Goal: Information Seeking & Learning: Learn about a topic

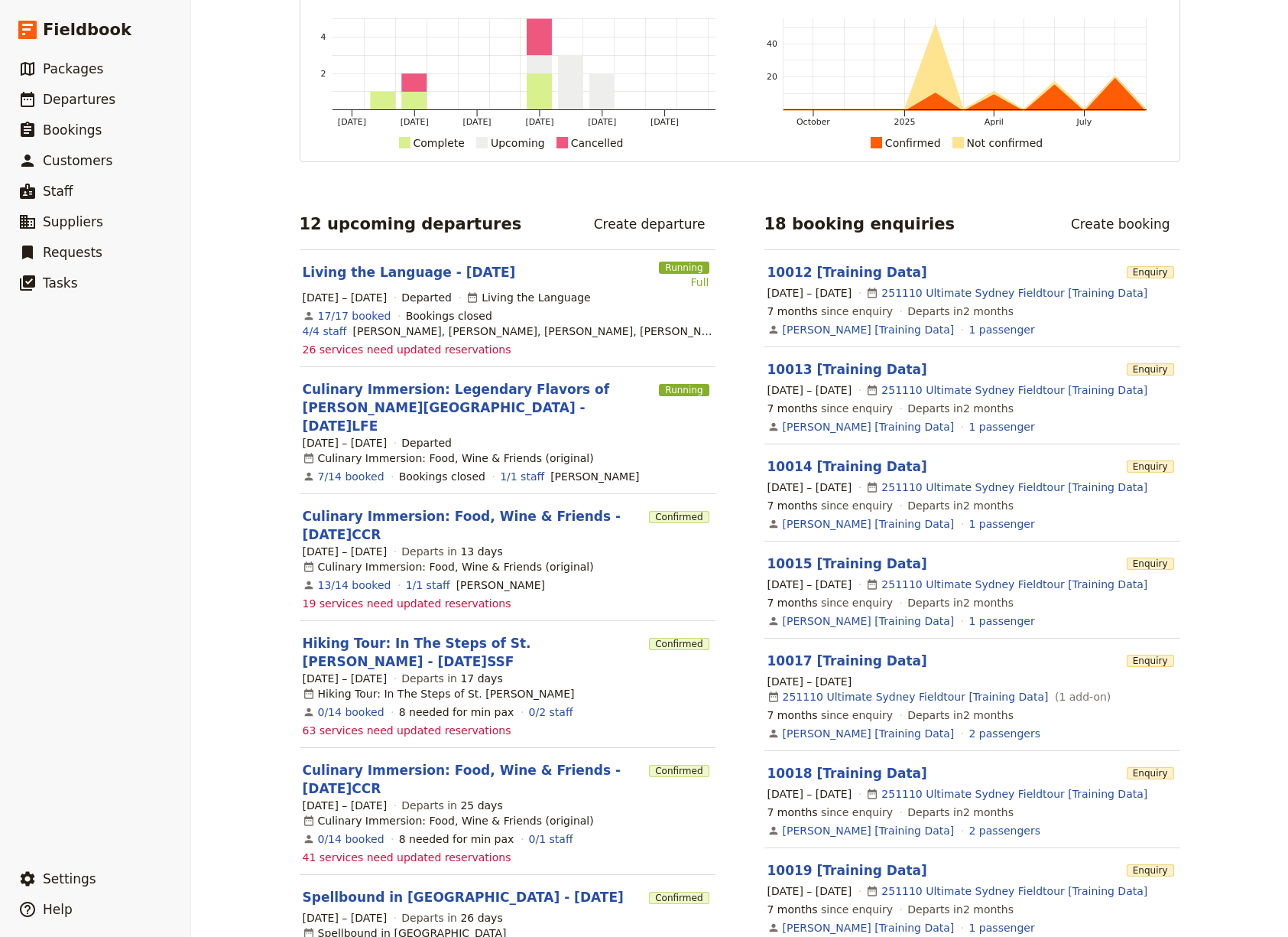
scroll to position [179, 0]
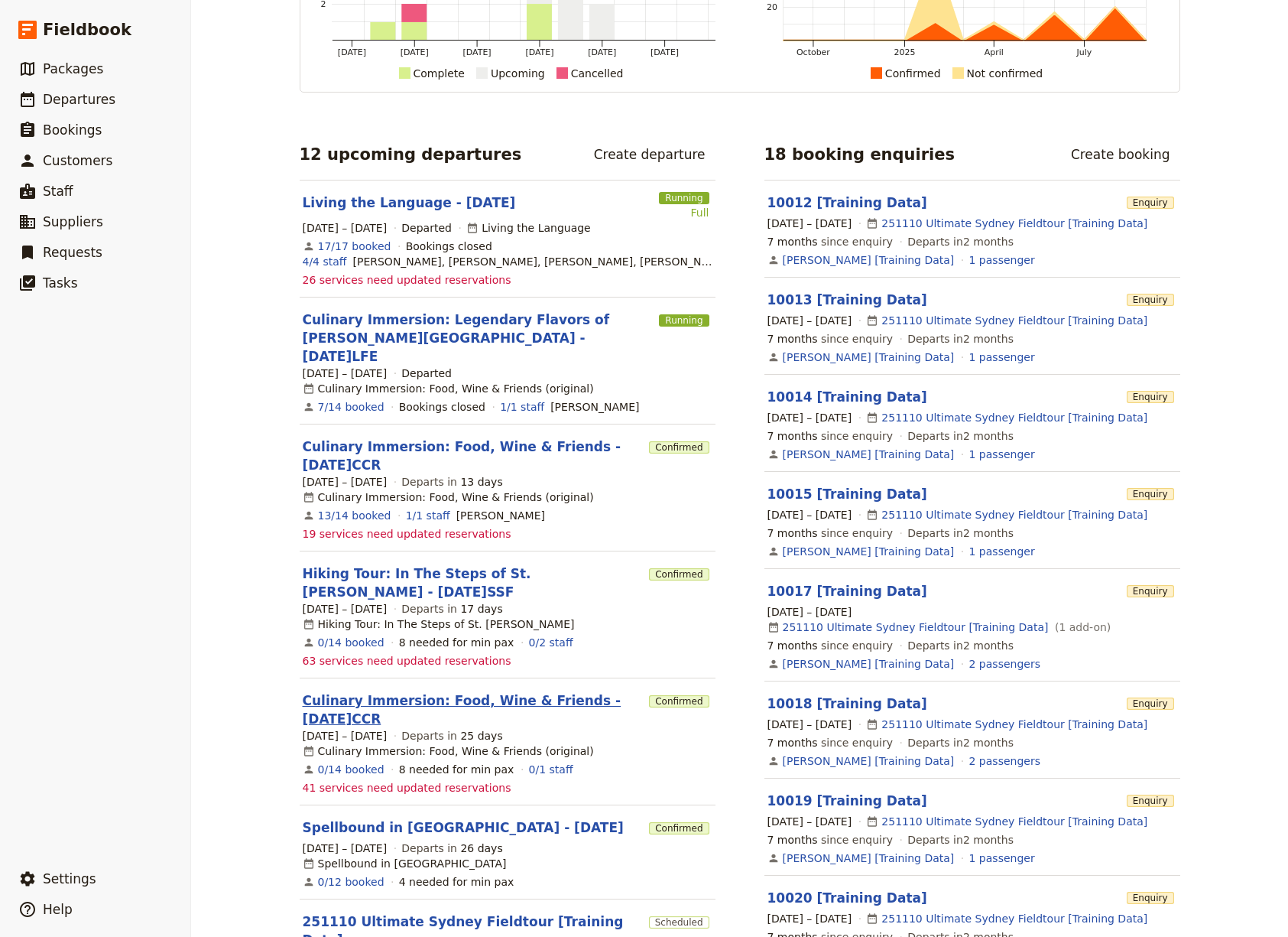
click at [386, 692] on link "Culinary Immersion: Food, Wine & Friends - 2025.10.10.CCR" at bounding box center [473, 710] width 341 height 37
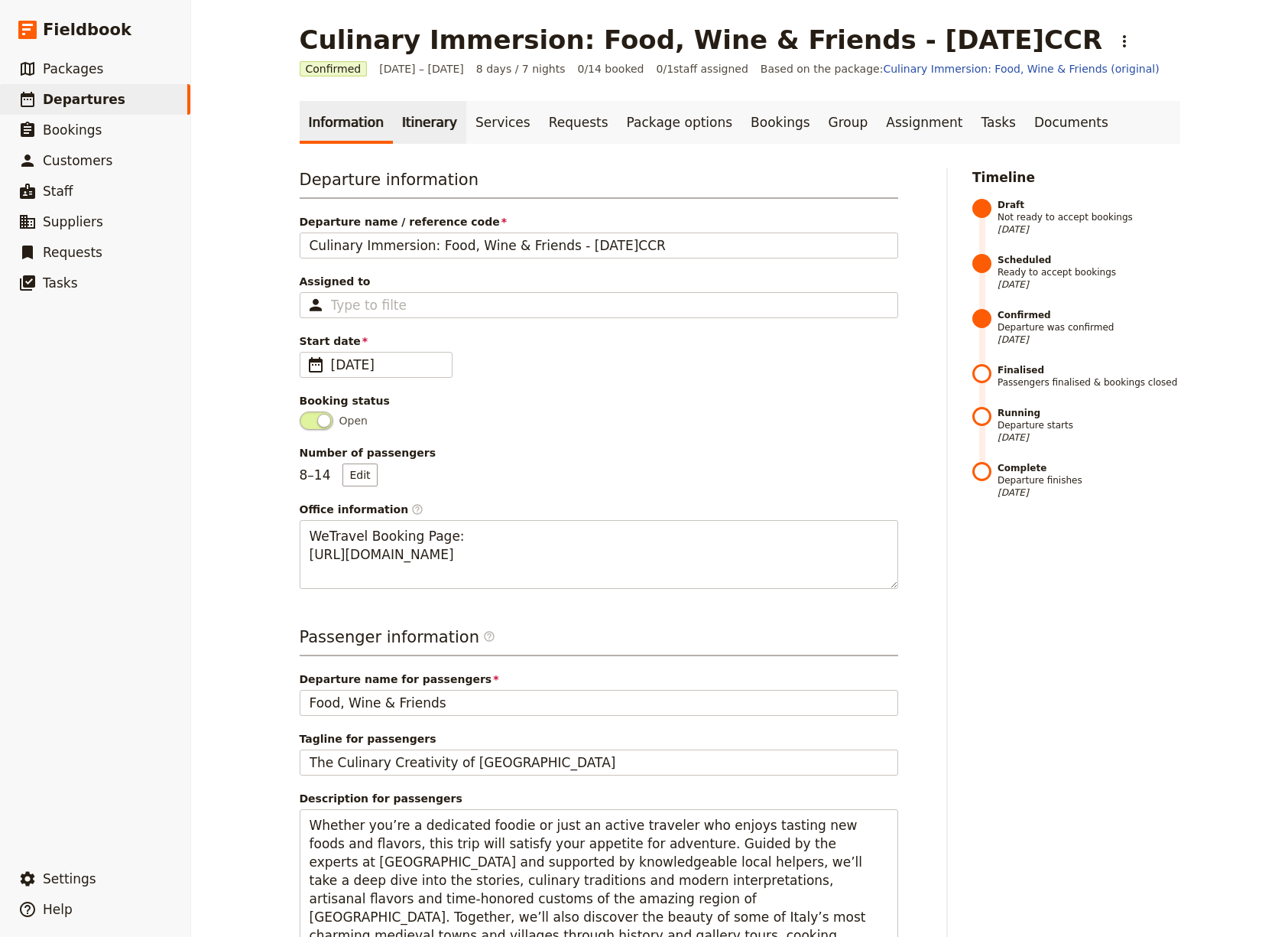
click at [415, 118] on link "Itinerary" at bounding box center [429, 122] width 73 height 43
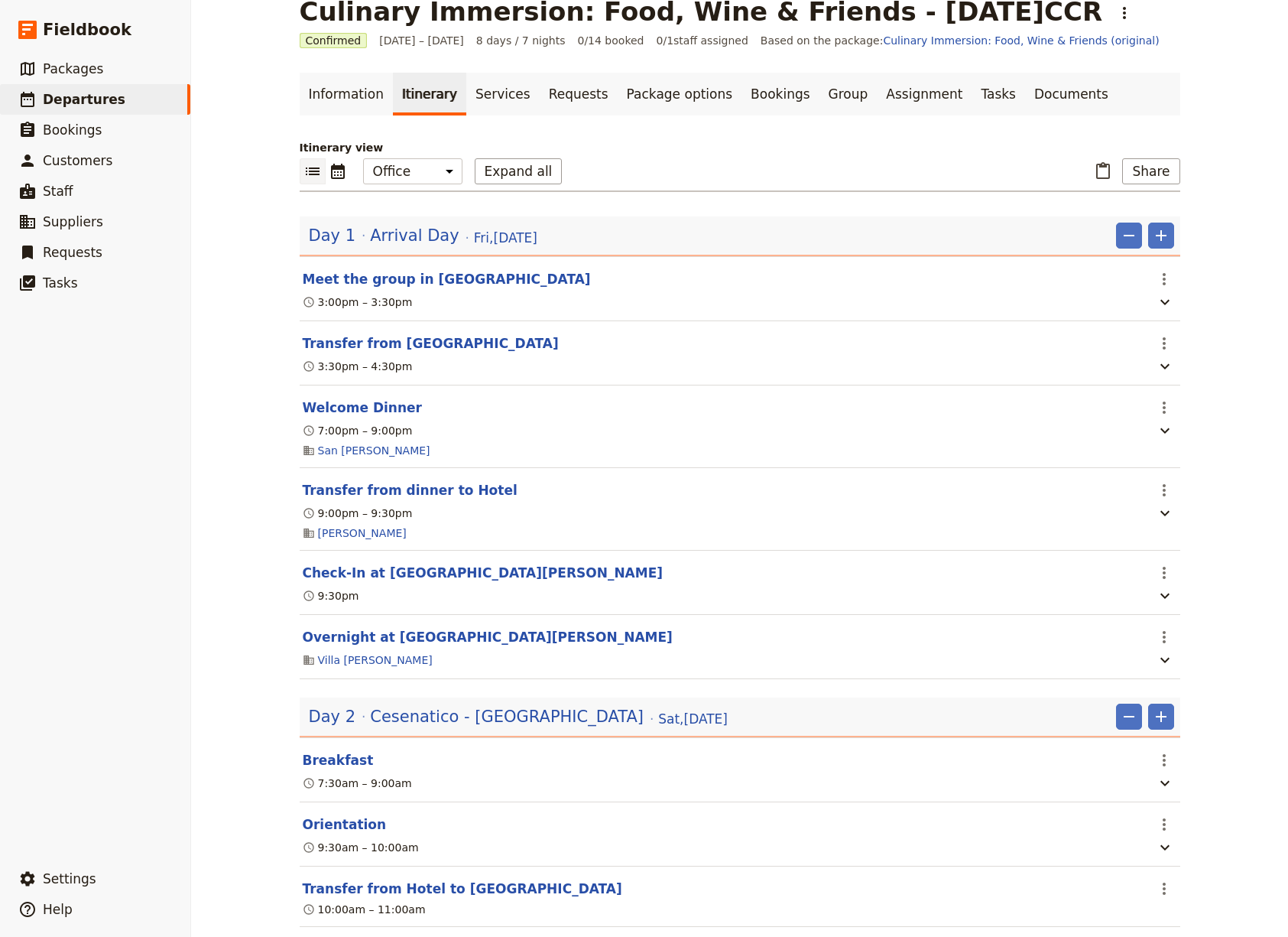
scroll to position [9, 0]
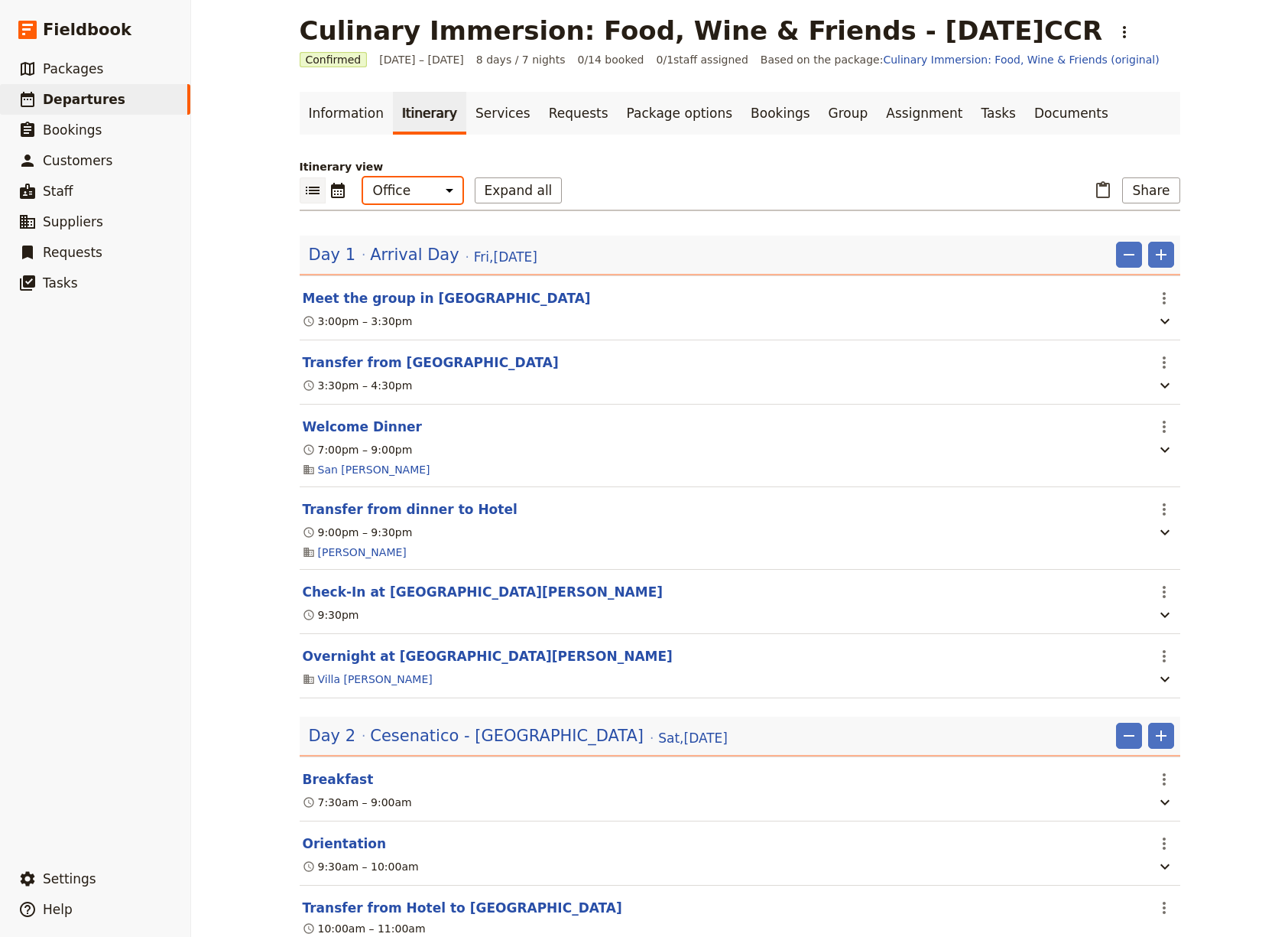
click at [437, 189] on select "Office Guide Passenger Sales" at bounding box center [412, 191] width 99 height 26
click at [363, 178] on select "Office Guide Passenger Sales" at bounding box center [412, 191] width 99 height 26
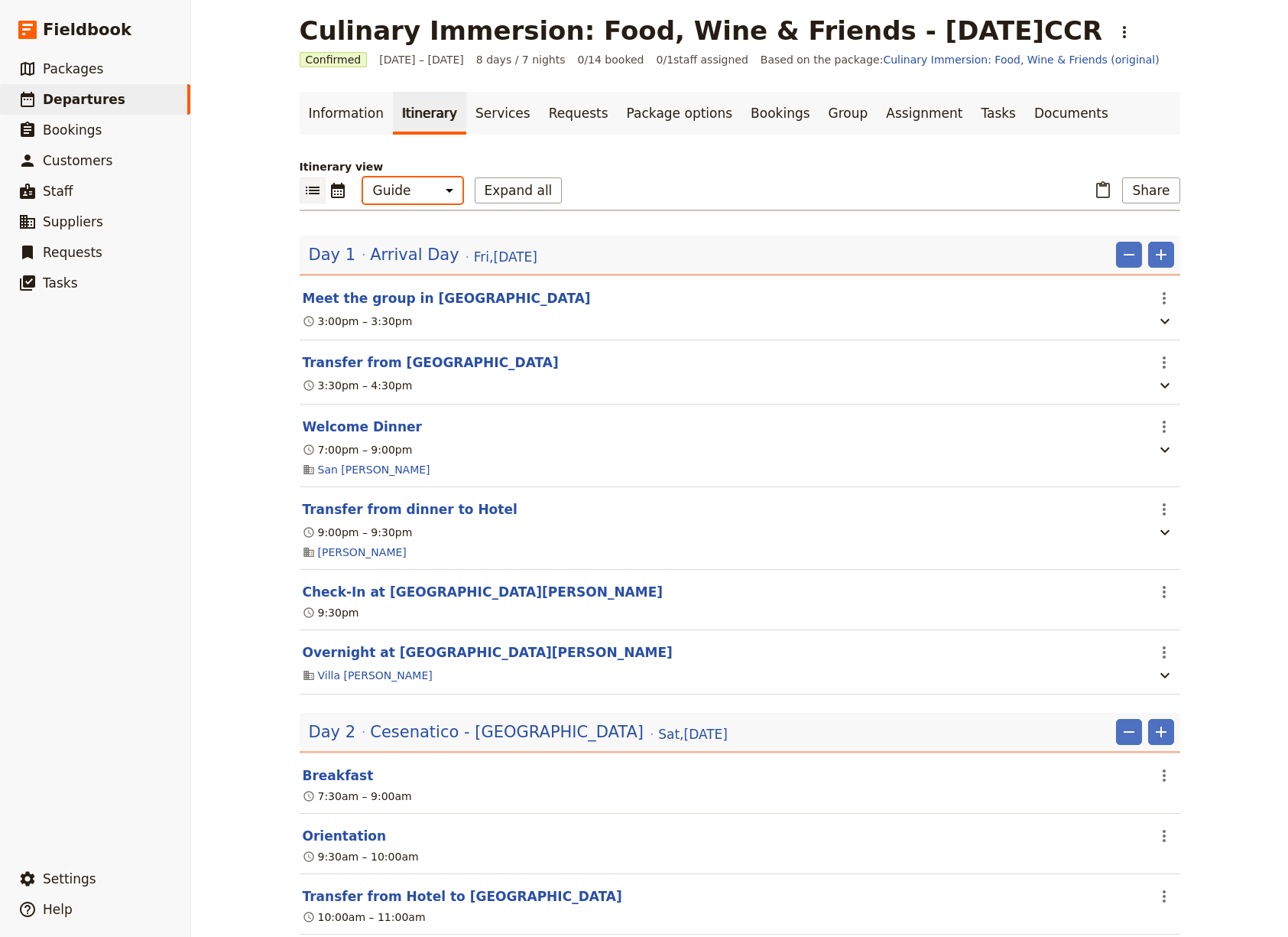
click at [442, 188] on select "Office Guide Passenger Sales" at bounding box center [412, 191] width 99 height 26
select select "PASSENGER"
click at [363, 178] on select "Office Guide Passenger Sales" at bounding box center [412, 191] width 99 height 26
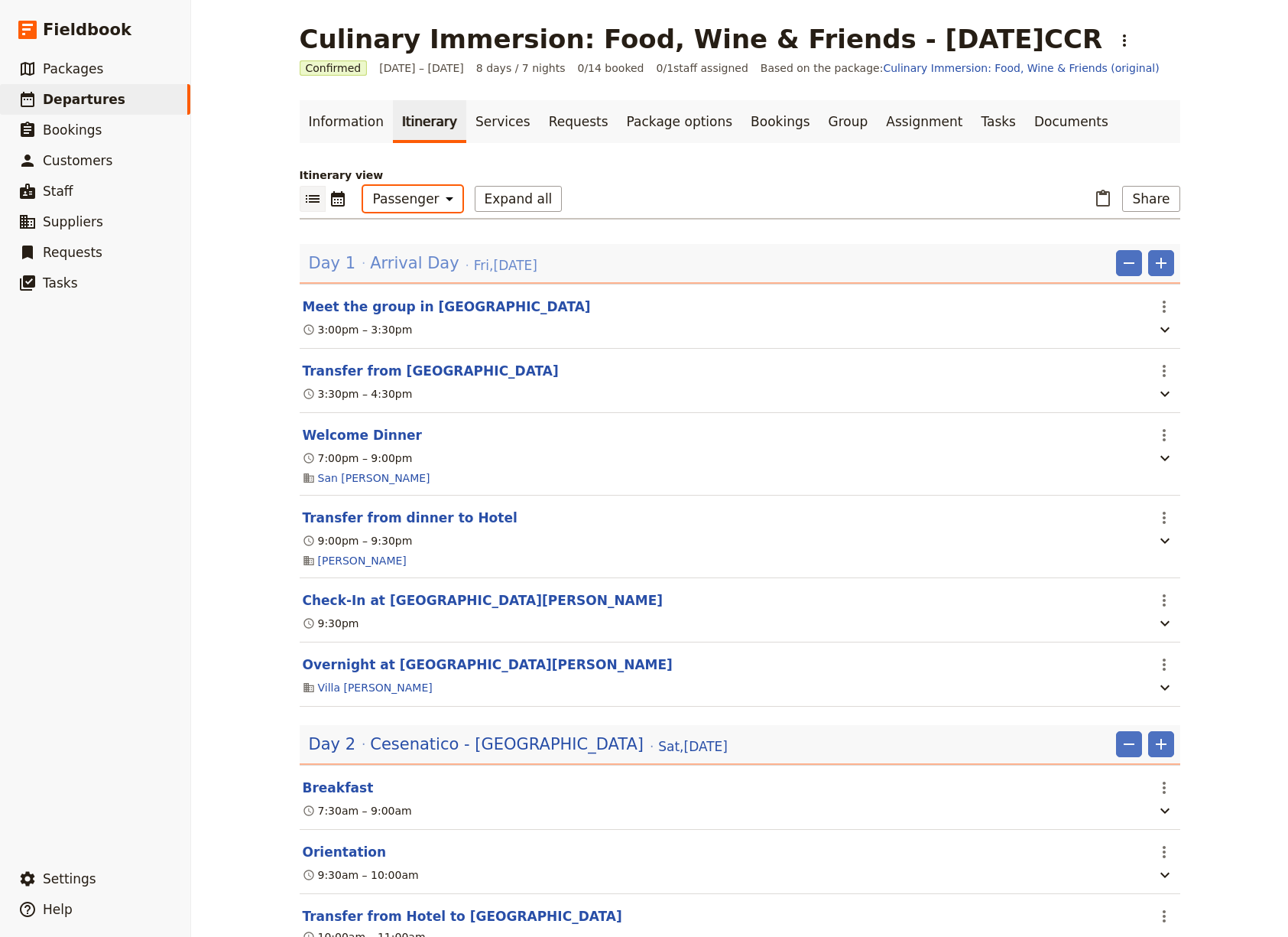
scroll to position [0, 0]
click at [78, 71] on span "Packages" at bounding box center [73, 68] width 60 height 15
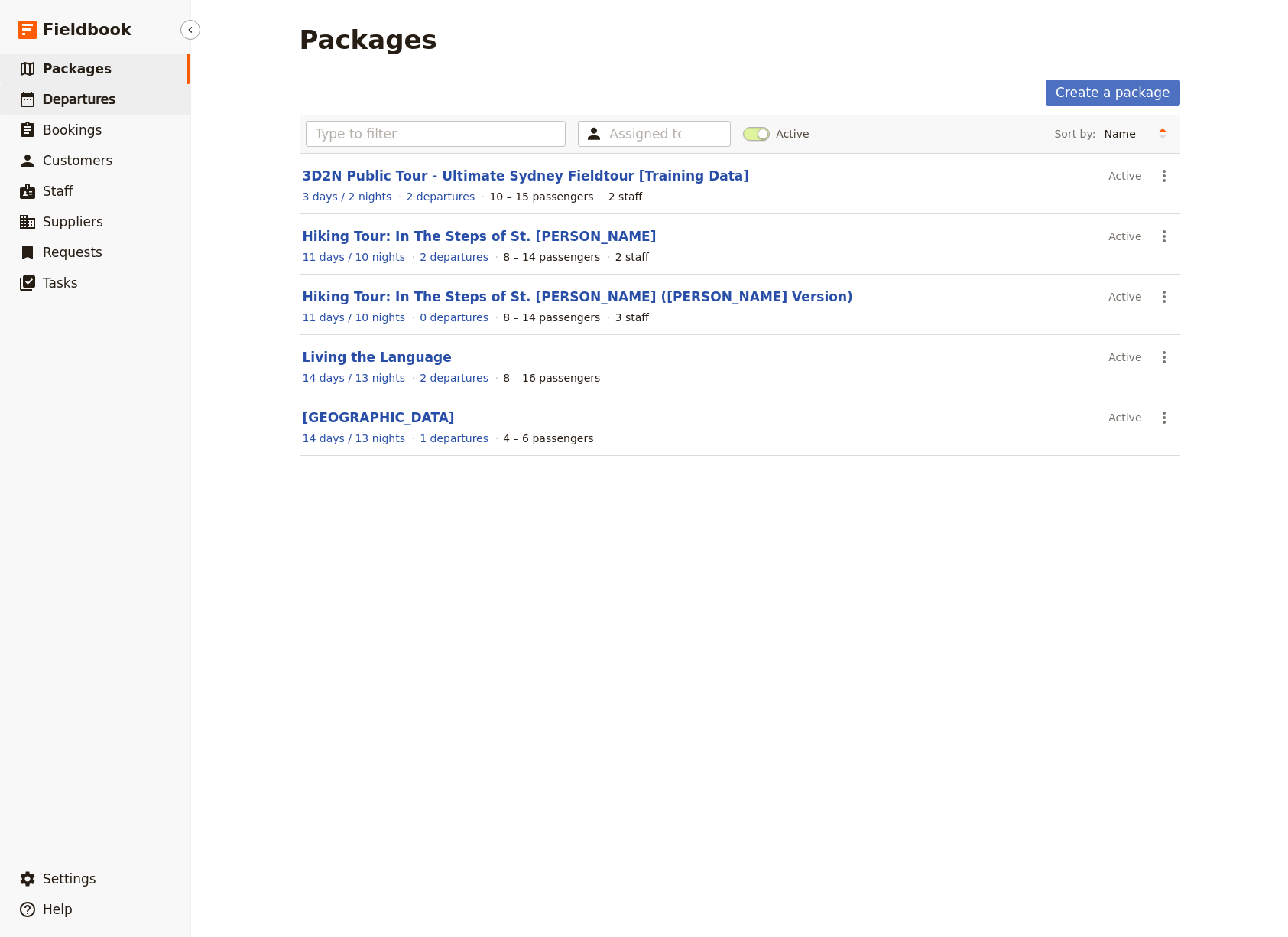
click at [62, 98] on span "Departures" at bounding box center [79, 99] width 72 height 15
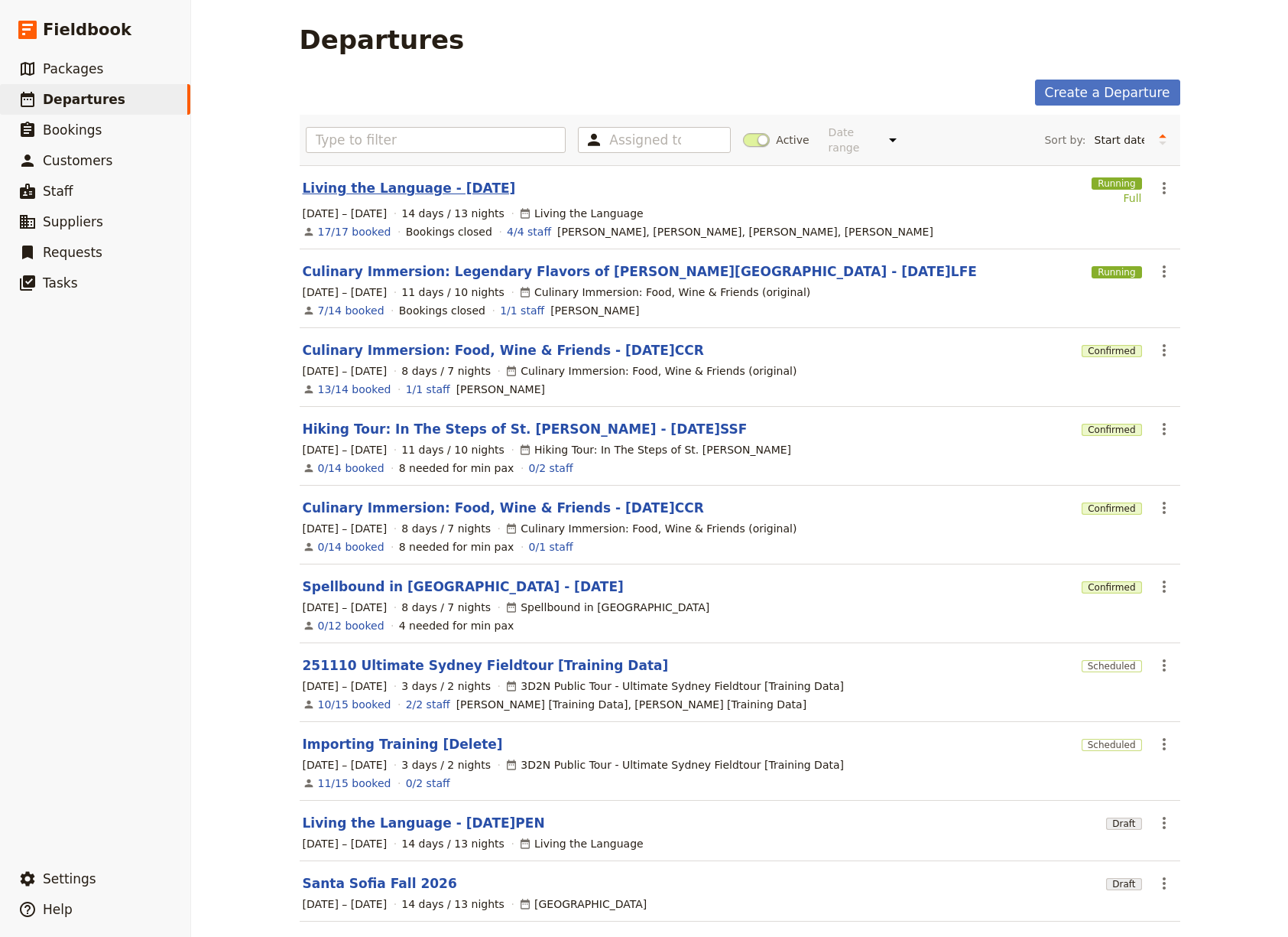
click at [407, 181] on link "Living the Language - 2025.09.07" at bounding box center [409, 188] width 213 height 19
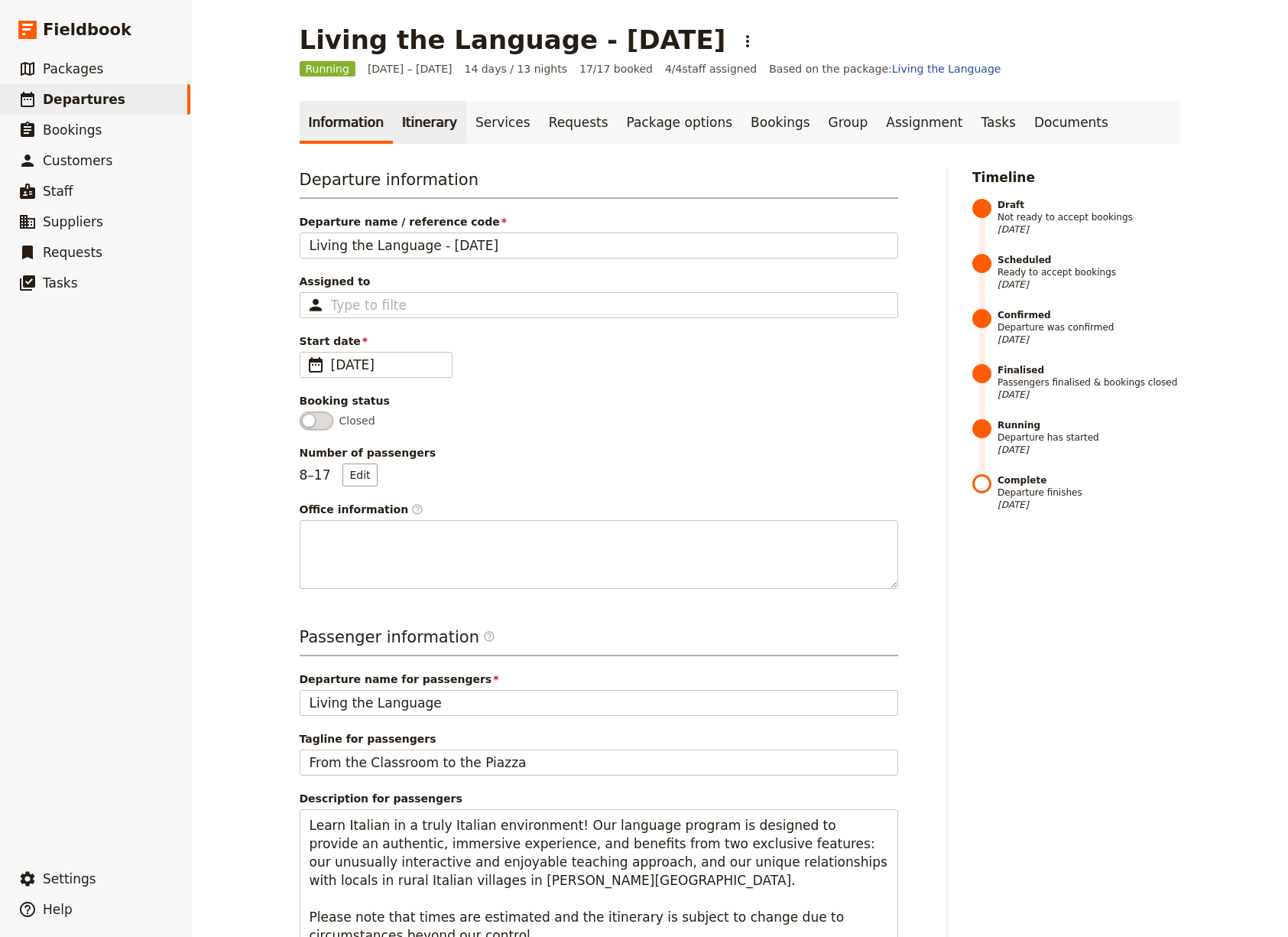
click at [420, 125] on link "Itinerary" at bounding box center [429, 122] width 73 height 43
